Goal: Transaction & Acquisition: Purchase product/service

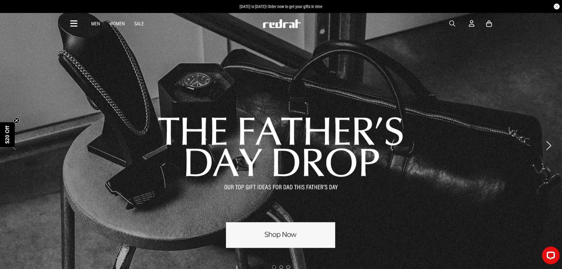
click at [290, 230] on div at bounding box center [281, 145] width 562 height 267
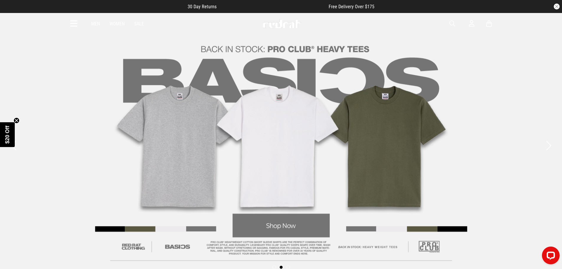
click at [18, 120] on circle "Close teaser" at bounding box center [17, 120] width 6 height 6
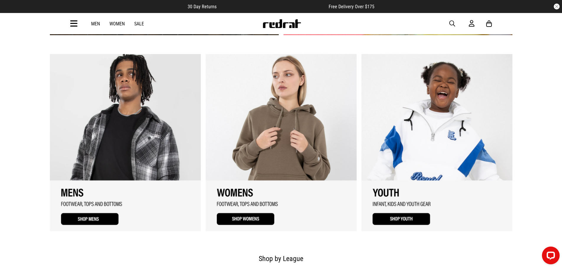
scroll to position [472, 0]
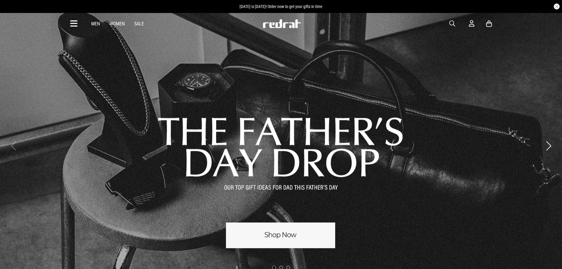
click at [291, 228] on link "1 / 3" at bounding box center [281, 145] width 562 height 267
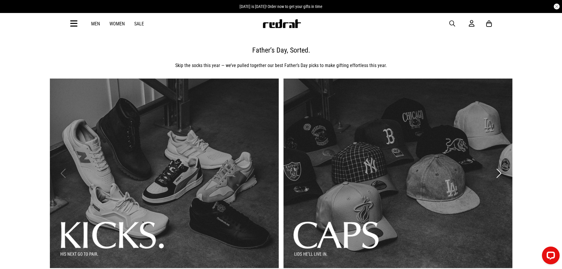
click at [76, 26] on icon at bounding box center [73, 24] width 7 height 10
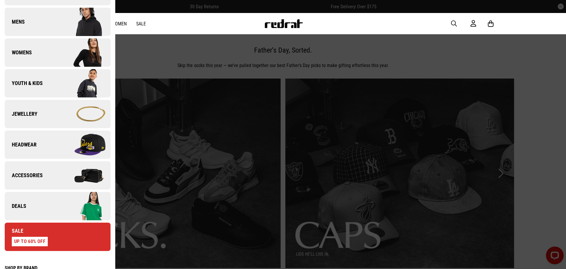
scroll to position [88, 0]
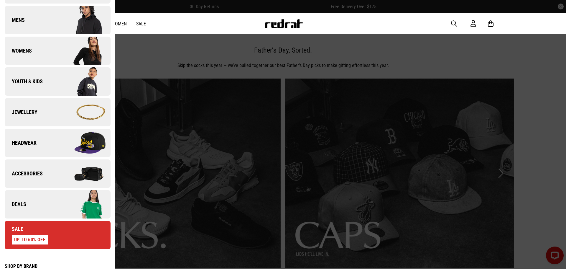
click at [30, 179] on link "Accessories" at bounding box center [58, 173] width 106 height 28
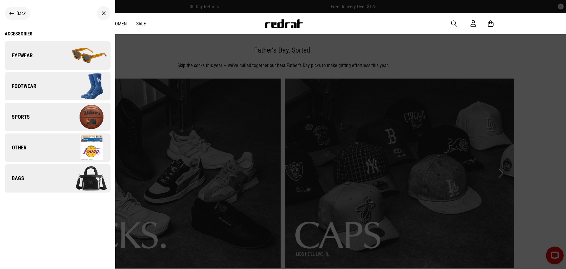
click at [18, 16] on div "Back" at bounding box center [18, 13] width 26 height 13
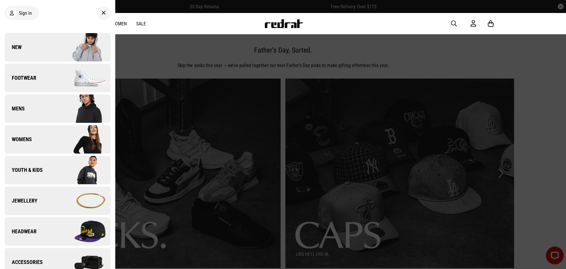
click at [62, 199] on img at bounding box center [83, 200] width 53 height 29
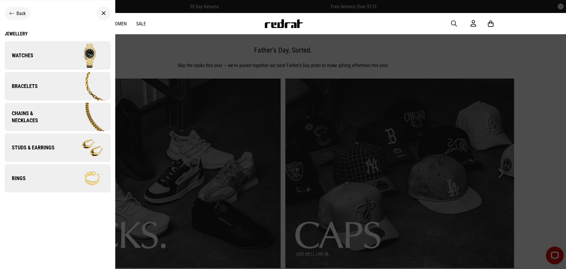
click at [40, 56] on link "Watches" at bounding box center [58, 55] width 106 height 28
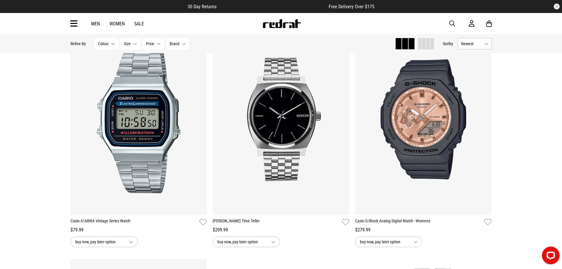
scroll to position [796, 0]
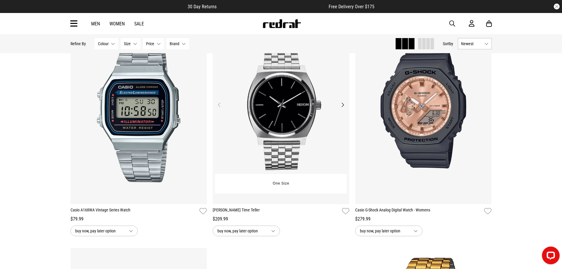
click at [344, 104] on button "Next" at bounding box center [342, 104] width 7 height 7
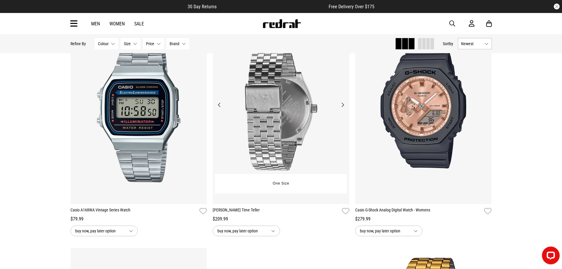
click at [344, 104] on button "Next" at bounding box center [342, 104] width 7 height 7
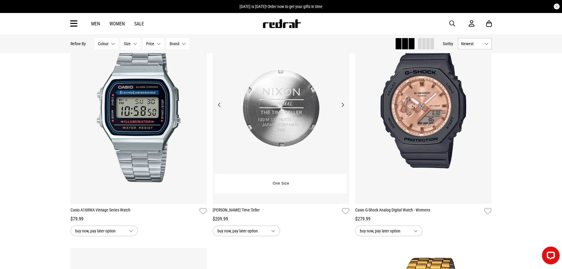
click at [343, 106] on button "Next" at bounding box center [342, 104] width 7 height 7
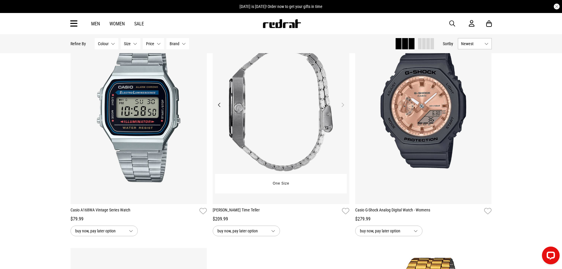
click at [343, 106] on button "Next" at bounding box center [342, 104] width 7 height 7
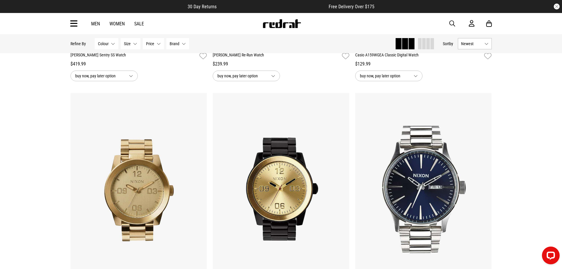
scroll to position [1268, 0]
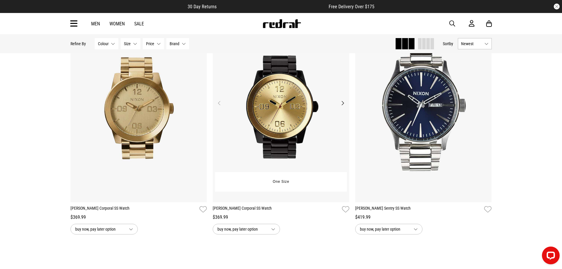
click at [342, 106] on button "Next" at bounding box center [342, 102] width 7 height 7
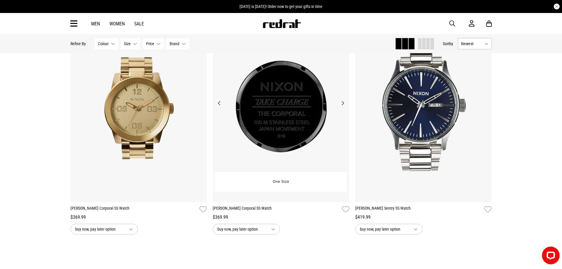
click at [342, 106] on button "Next" at bounding box center [342, 102] width 7 height 7
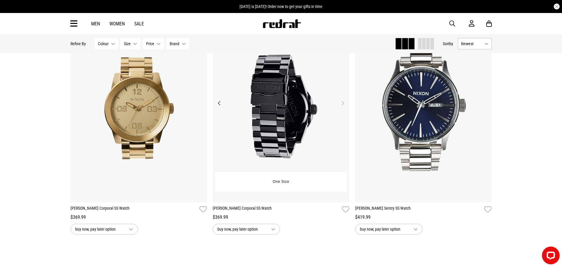
click at [342, 106] on button "Next" at bounding box center [342, 102] width 7 height 7
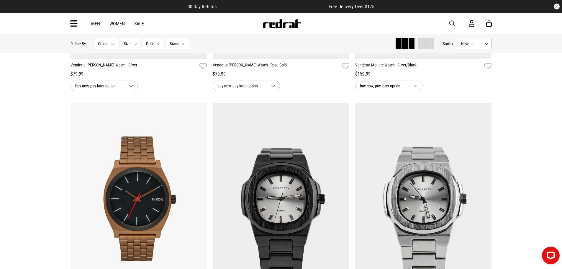
scroll to position [295, 0]
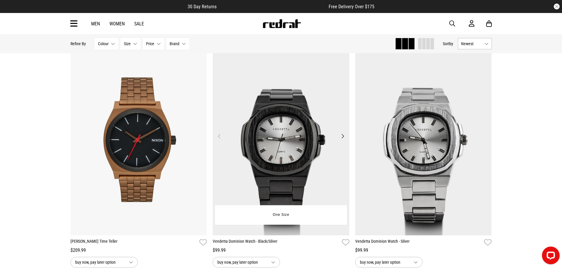
click at [341, 136] on button "Next" at bounding box center [342, 135] width 7 height 7
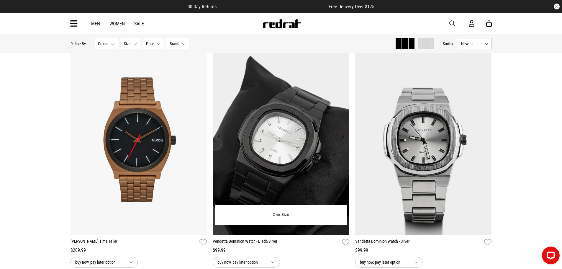
click at [342, 136] on button "Next" at bounding box center [342, 135] width 7 height 7
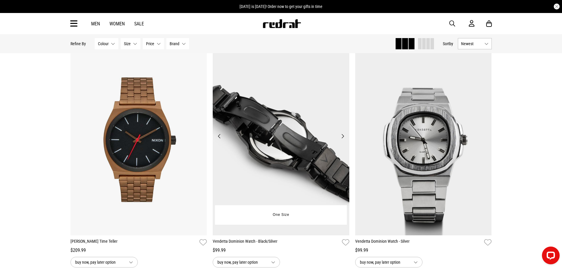
click at [341, 138] on button "Next" at bounding box center [342, 135] width 7 height 7
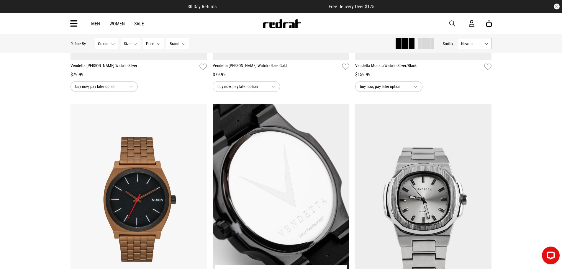
scroll to position [236, 0]
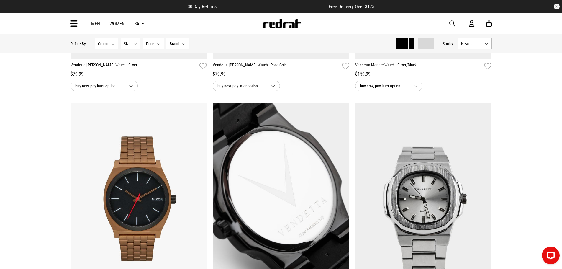
click at [423, 43] on span at bounding box center [424, 43] width 4 height 11
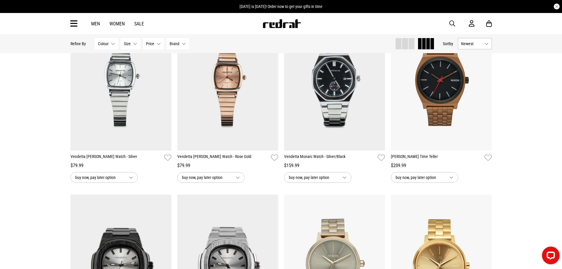
scroll to position [88, 0]
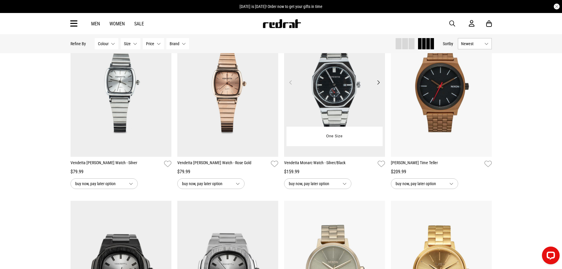
click at [344, 105] on img at bounding box center [334, 85] width 101 height 141
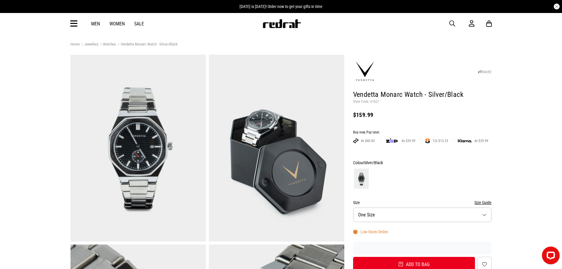
click at [422, 214] on button "Size One Size" at bounding box center [422, 214] width 139 height 14
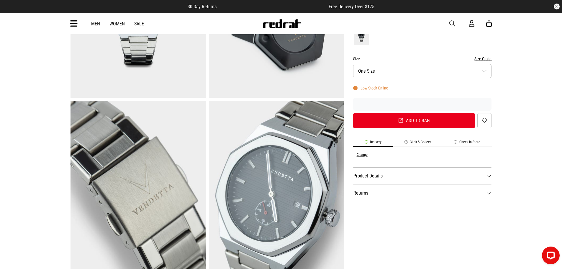
scroll to position [59, 0]
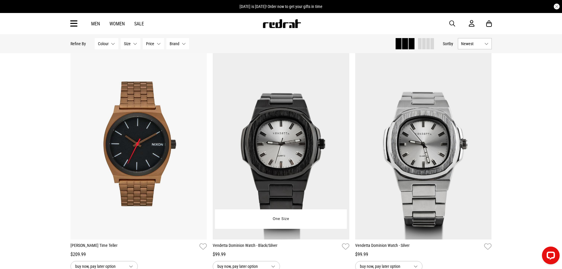
click at [281, 172] on img at bounding box center [281, 143] width 136 height 191
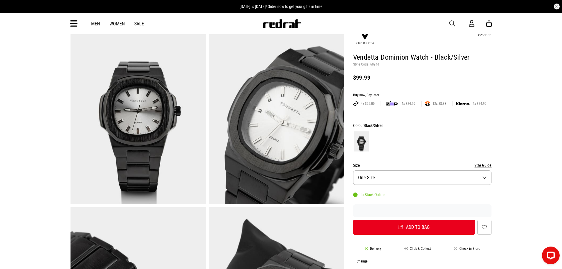
scroll to position [88, 0]
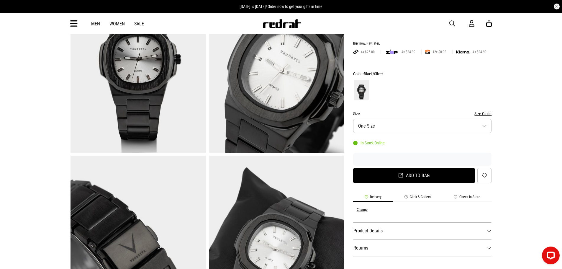
click at [402, 179] on button "Add to bag" at bounding box center [414, 175] width 122 height 15
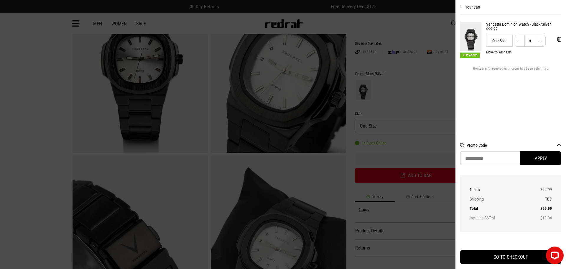
click at [49, 99] on div at bounding box center [283, 134] width 566 height 269
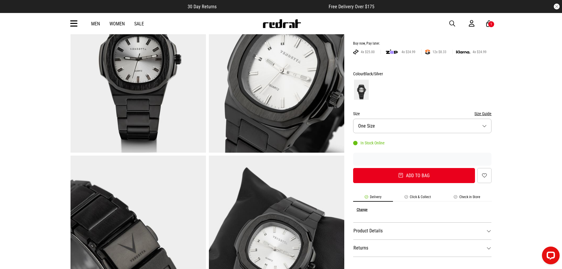
click at [137, 24] on link "Sale" at bounding box center [139, 24] width 10 height 6
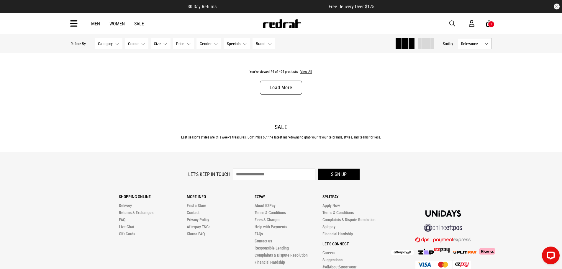
scroll to position [1978, 0]
